Goal: Transaction & Acquisition: Subscribe to service/newsletter

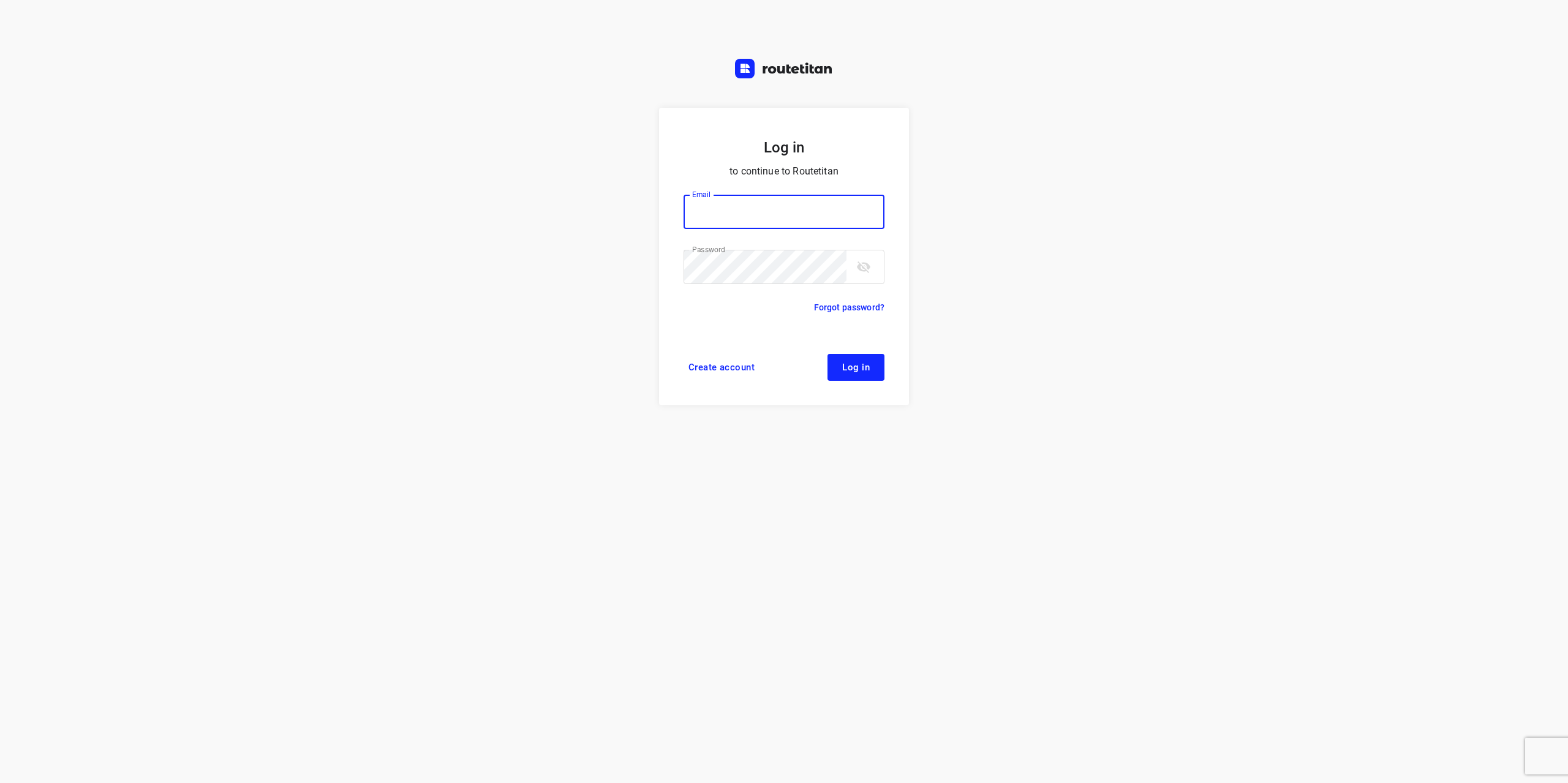
type input "[EMAIL_ADDRESS][DOMAIN_NAME]"
click at [866, 372] on span "Log in" at bounding box center [856, 367] width 27 height 10
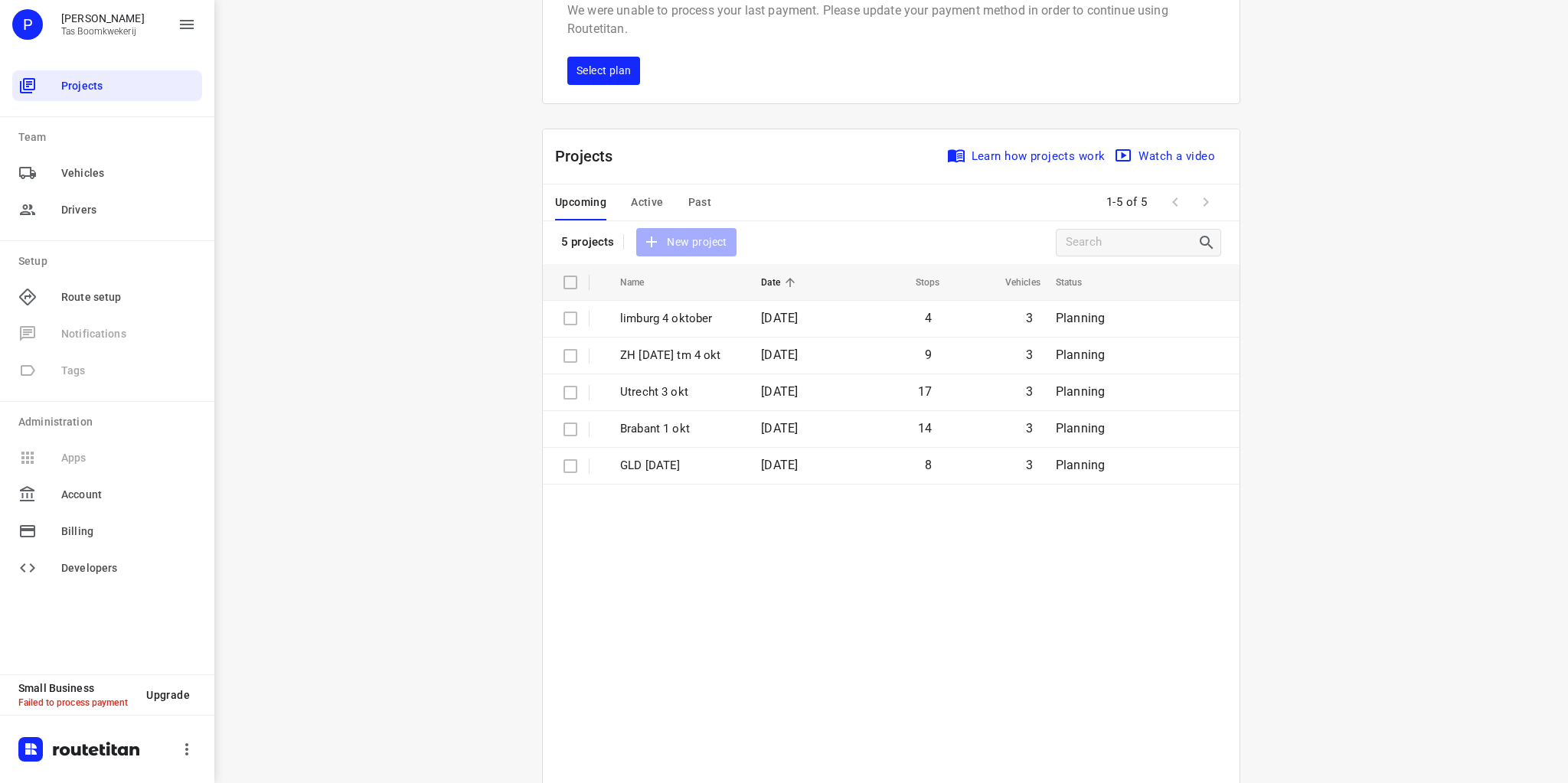
scroll to position [61, 0]
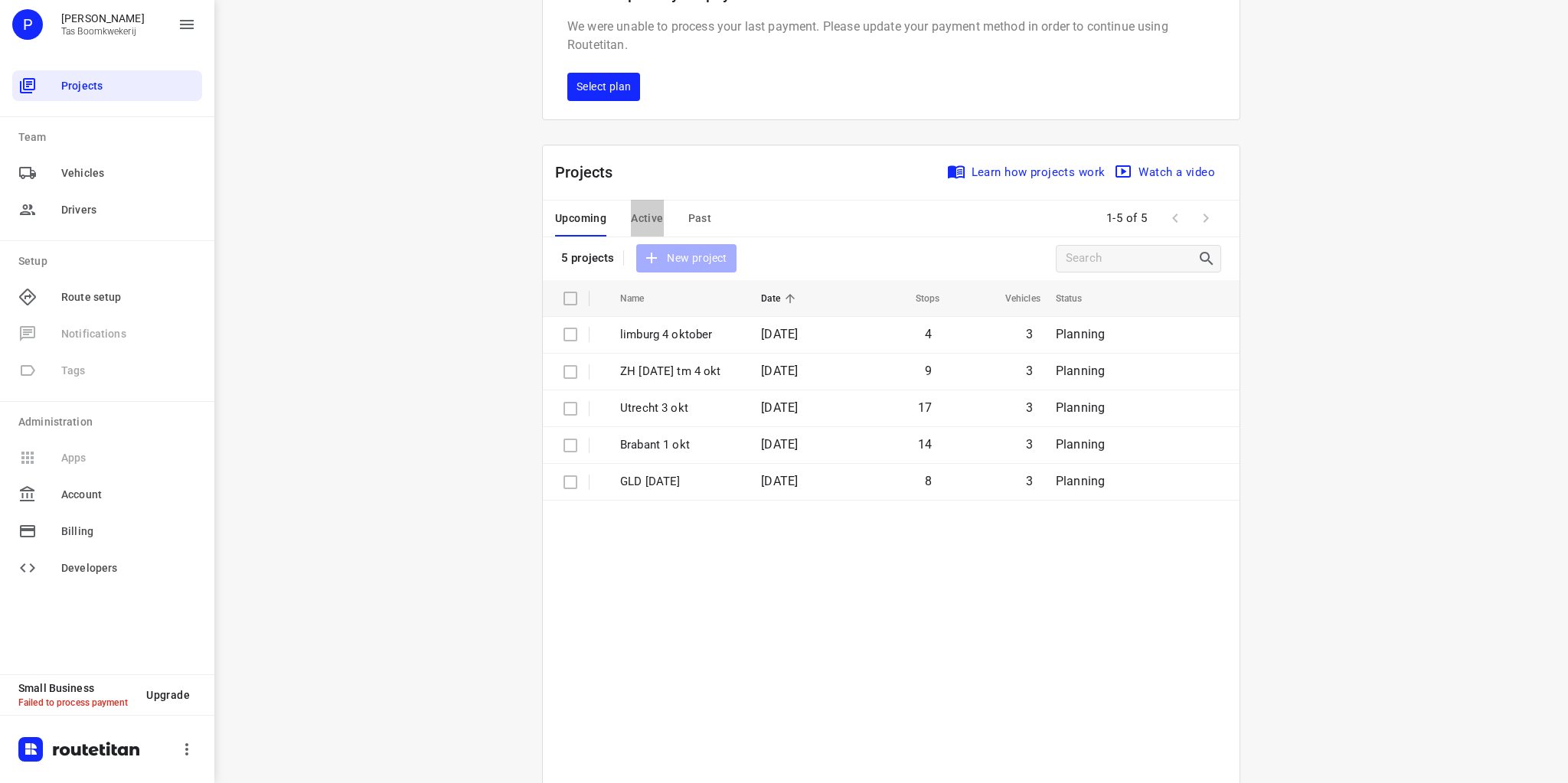
click at [649, 217] on span "Active" at bounding box center [647, 218] width 32 height 19
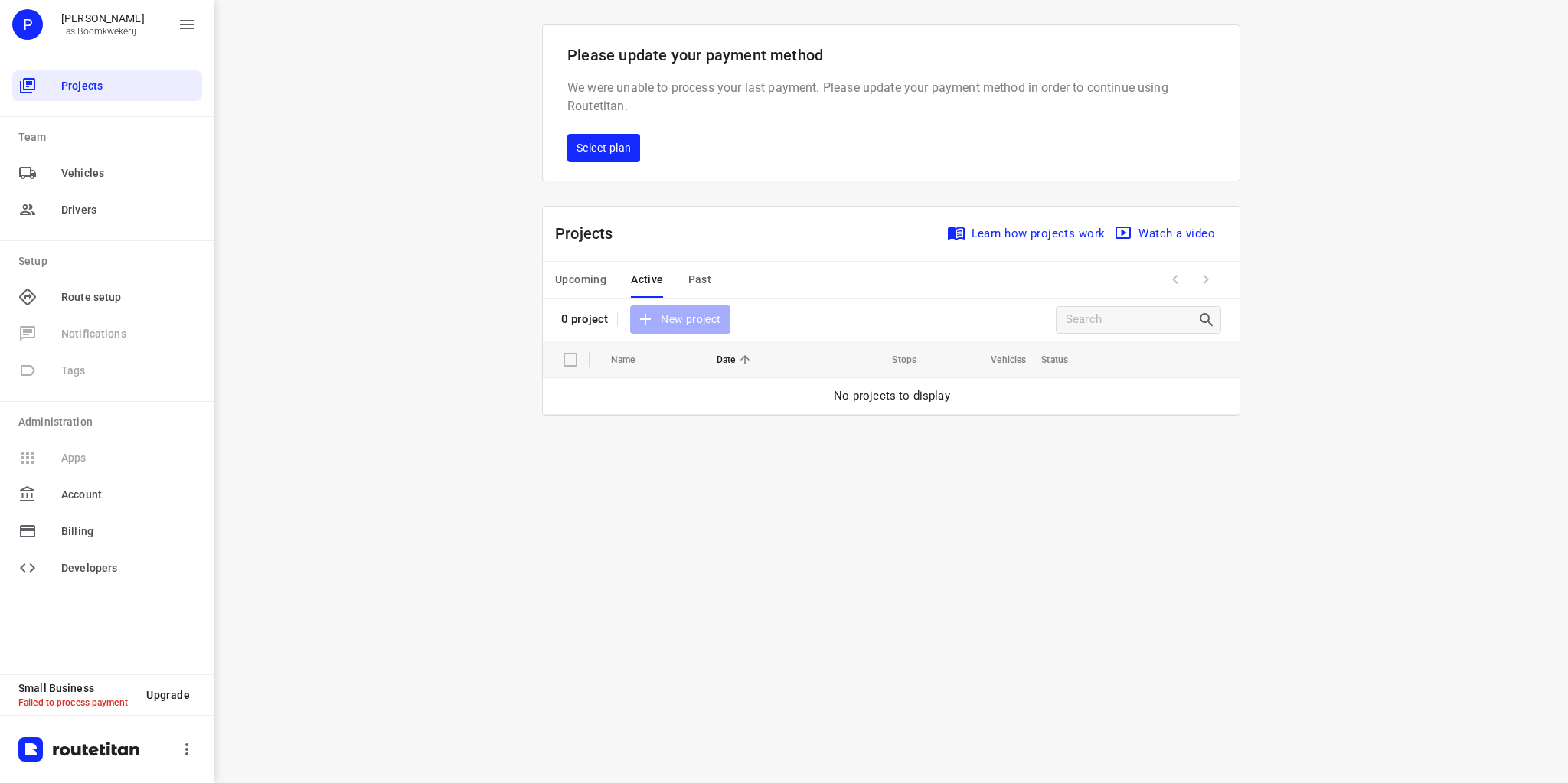
click at [595, 278] on span "Upcoming" at bounding box center [580, 280] width 52 height 19
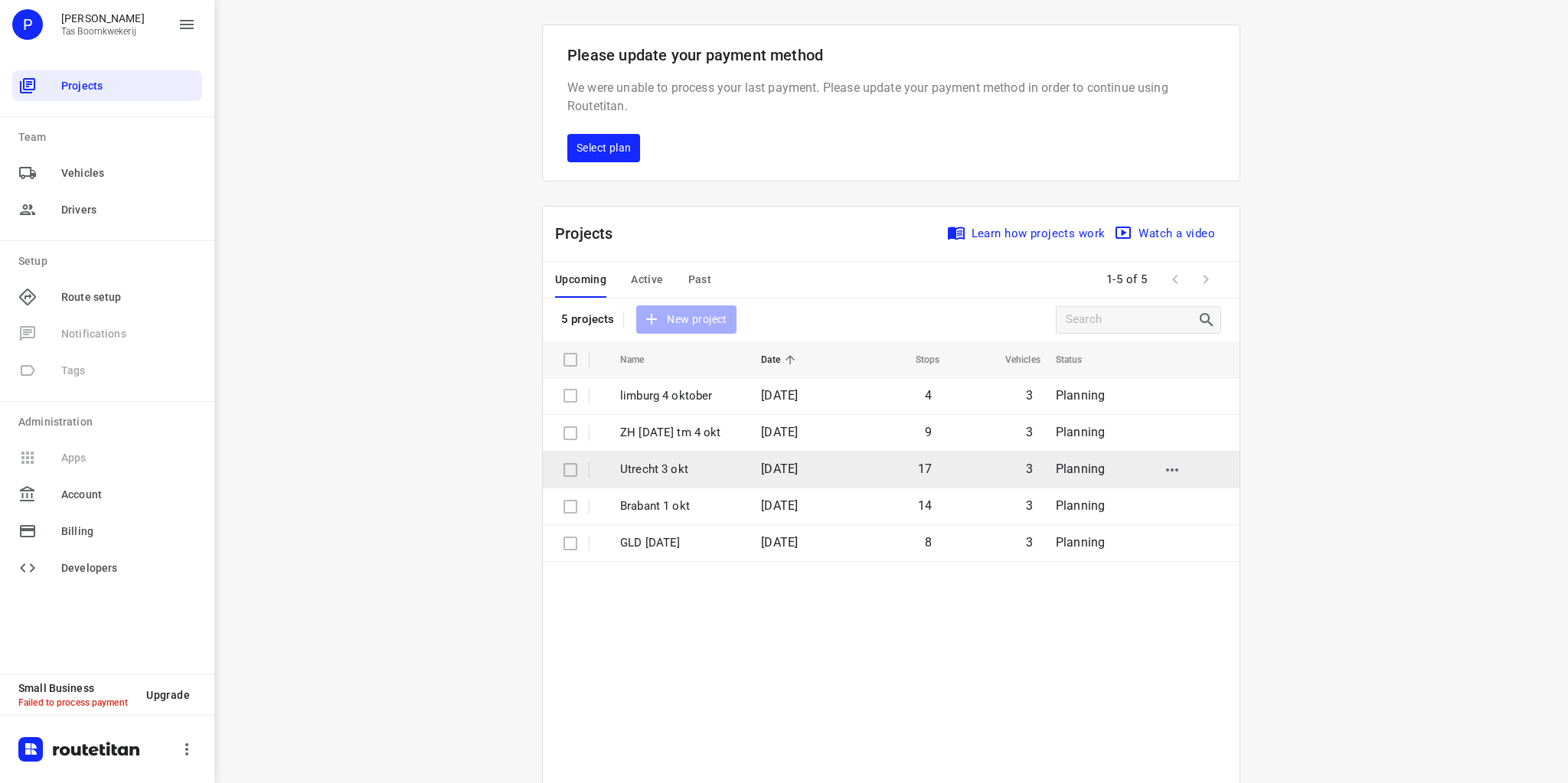
click at [673, 454] on td "Utrecht 3 okt" at bounding box center [677, 470] width 144 height 37
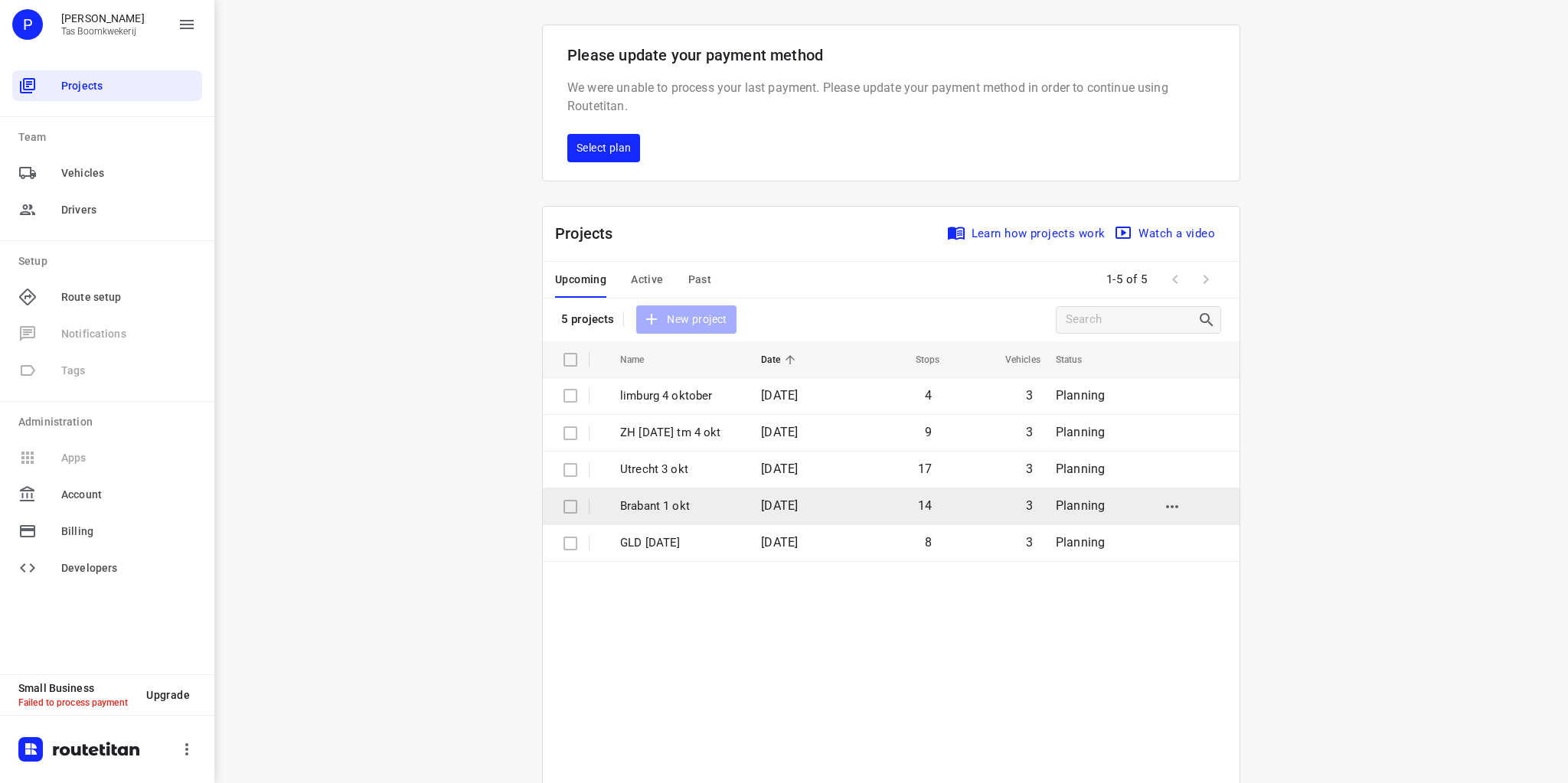
click at [680, 502] on p "Brabant 1 okt" at bounding box center [679, 507] width 118 height 18
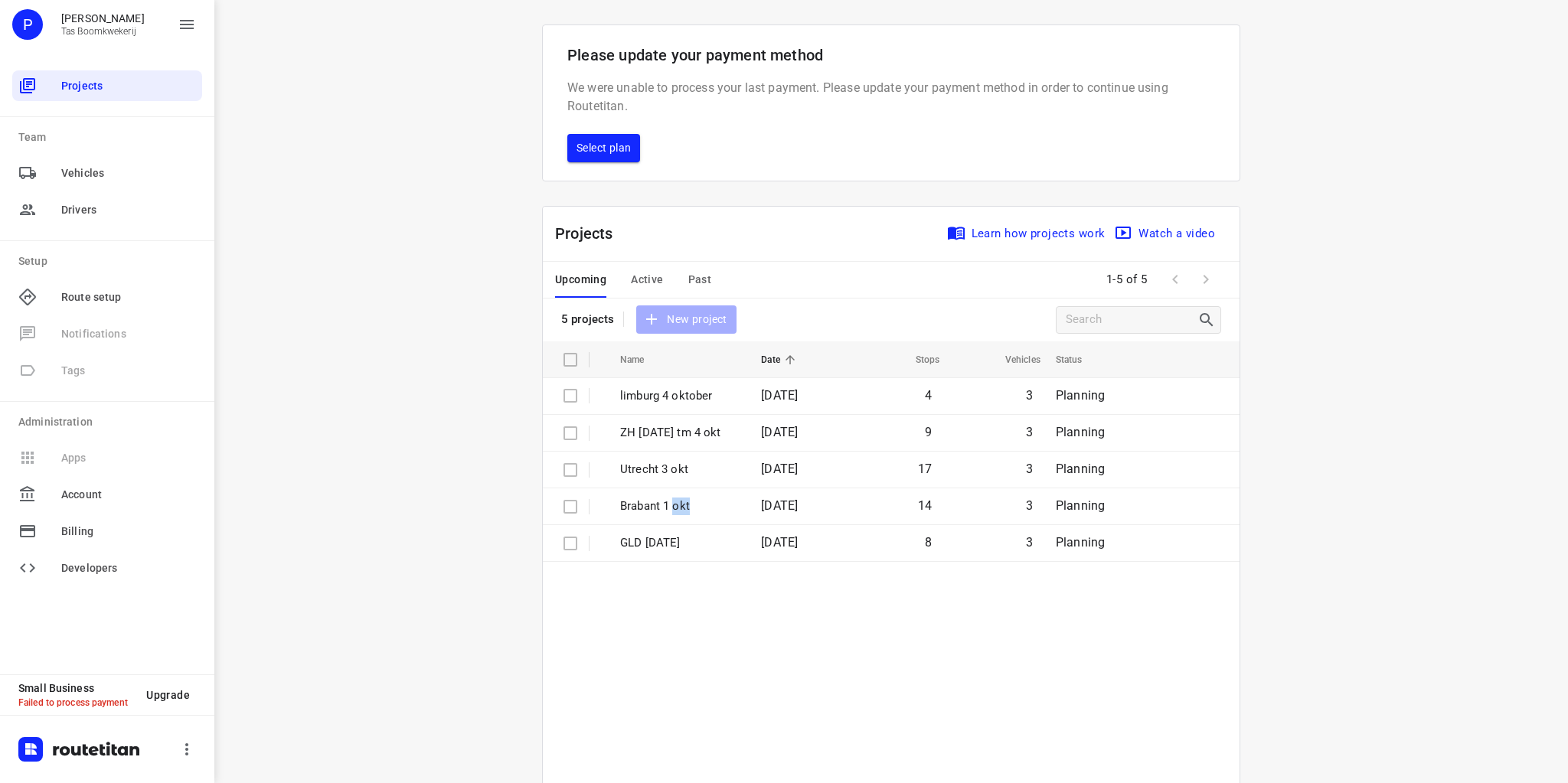
click at [607, 145] on span "Select plan" at bounding box center [603, 148] width 54 height 19
